Goal: Transaction & Acquisition: Download file/media

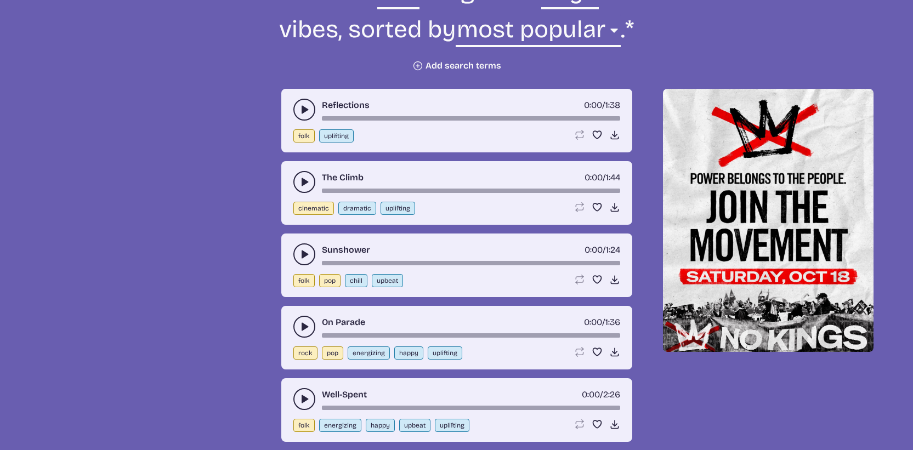
scroll to position [388, 0]
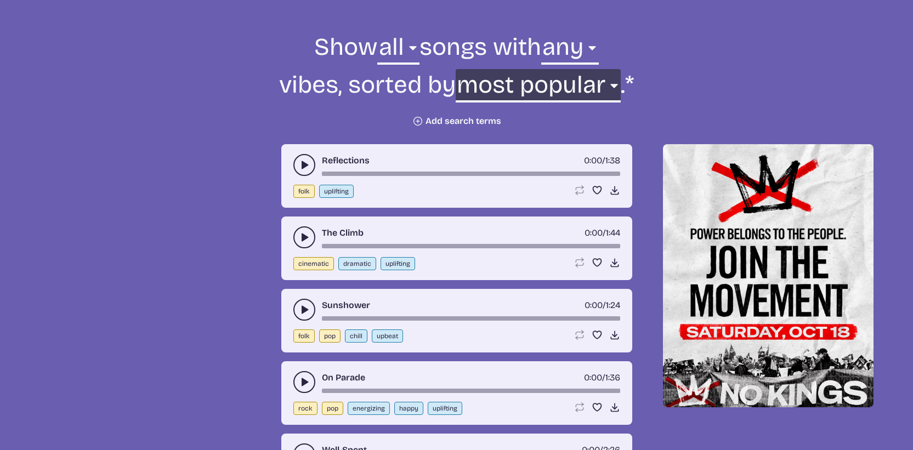
click at [537, 89] on select "newest oldest most popular least popular name" at bounding box center [538, 88] width 165 height 38
select select "newest"
click at [492, 69] on select "newest oldest most popular least popular name" at bounding box center [538, 88] width 165 height 38
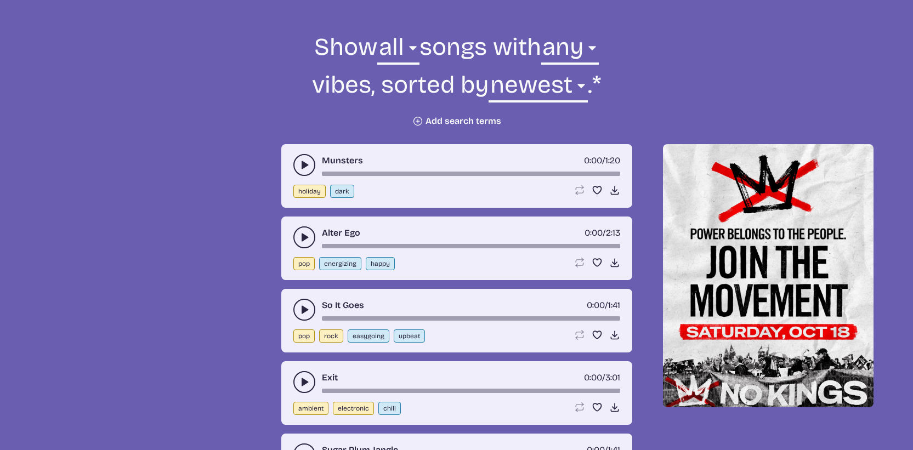
click at [301, 163] on icon "play-pause toggle" at bounding box center [304, 165] width 11 height 11
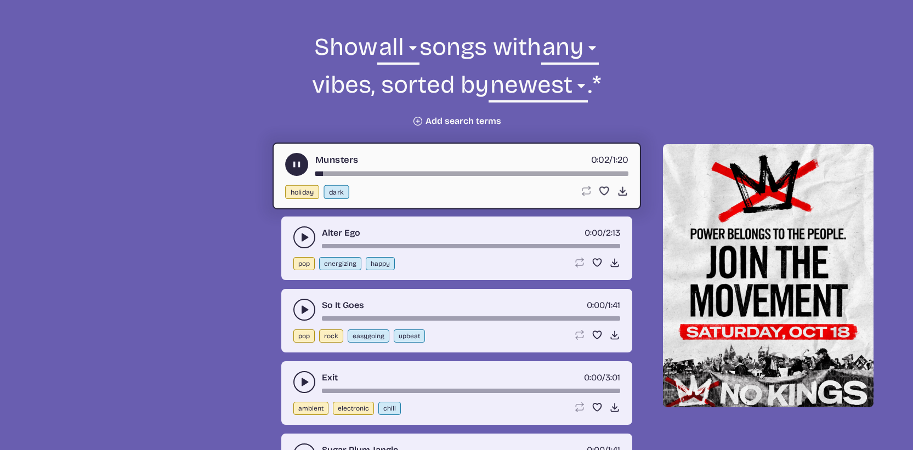
click at [300, 236] on icon "play-pause toggle" at bounding box center [304, 237] width 11 height 11
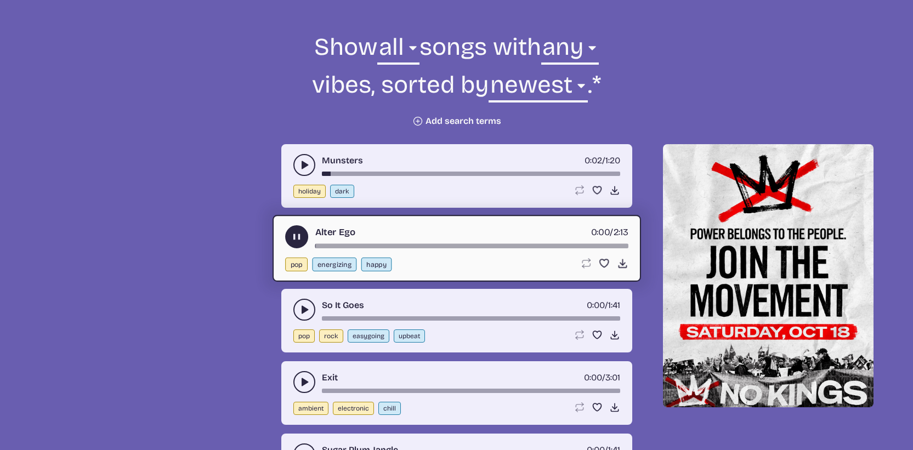
click at [300, 236] on use "play-pause toggle" at bounding box center [297, 238] width 12 height 12
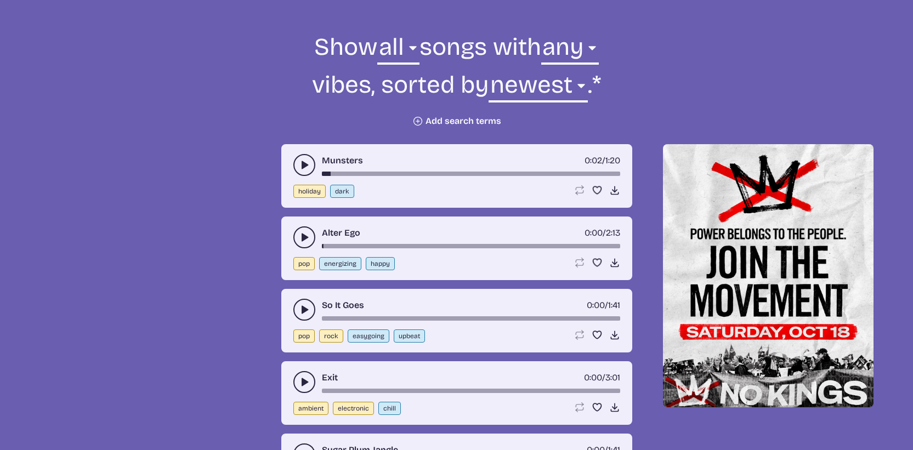
click at [297, 170] on button "play-pause toggle" at bounding box center [305, 165] width 22 height 22
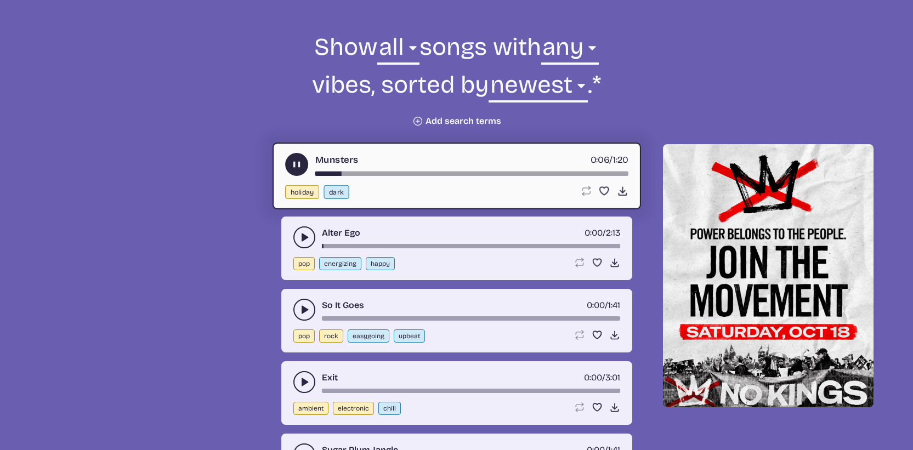
click at [299, 232] on icon "play-pause toggle" at bounding box center [304, 237] width 11 height 11
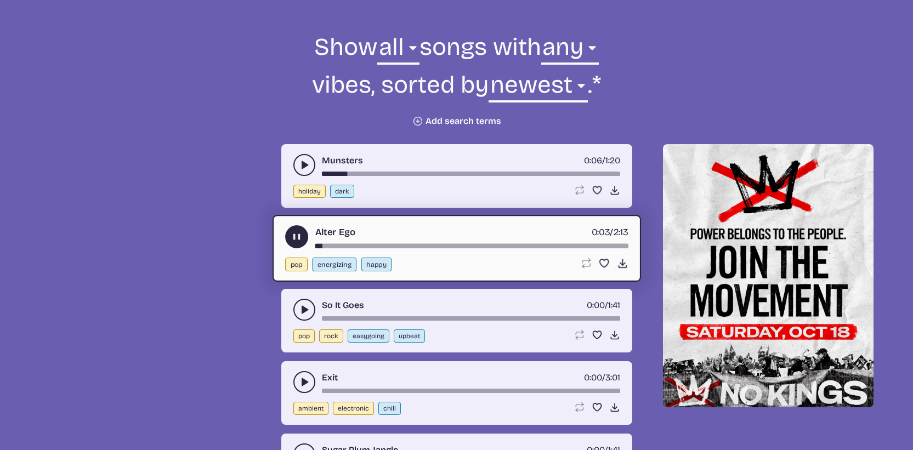
click at [301, 304] on icon "play-pause toggle" at bounding box center [304, 309] width 11 height 11
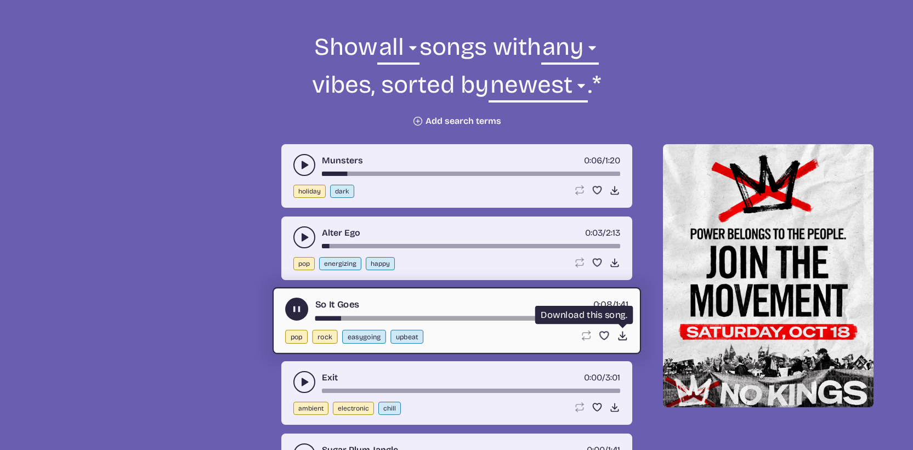
click at [626, 340] on use at bounding box center [623, 336] width 12 height 12
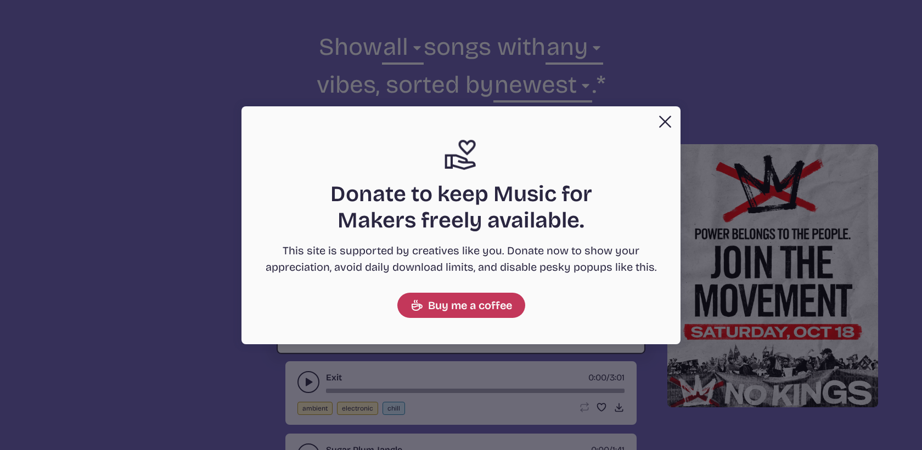
click at [668, 114] on button "Close" at bounding box center [665, 122] width 22 height 22
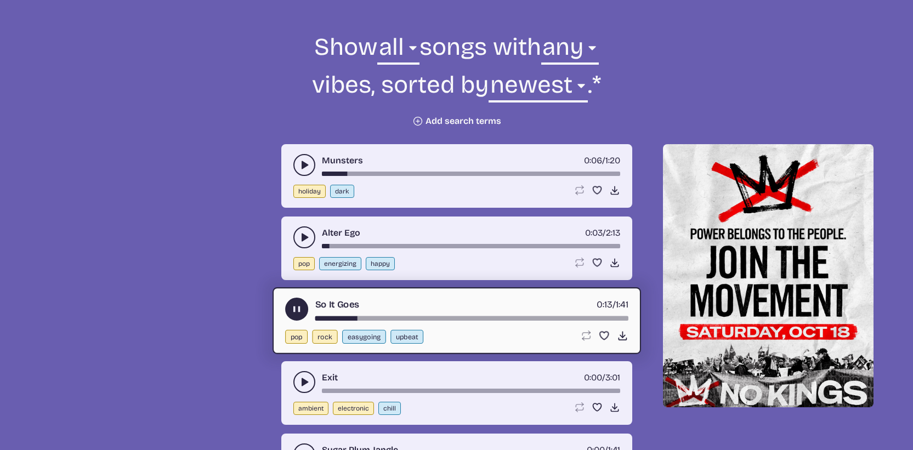
click at [472, 329] on div "So It Goes 0:13 / 1:41 pop rock easygoing upbeat Loop song Loop this song. Favo…" at bounding box center [457, 320] width 369 height 67
click at [487, 314] on div "So It Goes 0:14 / 1:41" at bounding box center [456, 309] width 343 height 23
click at [486, 317] on div "song-time-bar" at bounding box center [471, 319] width 313 height 4
click at [301, 308] on icon "play-pause toggle" at bounding box center [297, 310] width 12 height 12
